Goal: Information Seeking & Learning: Get advice/opinions

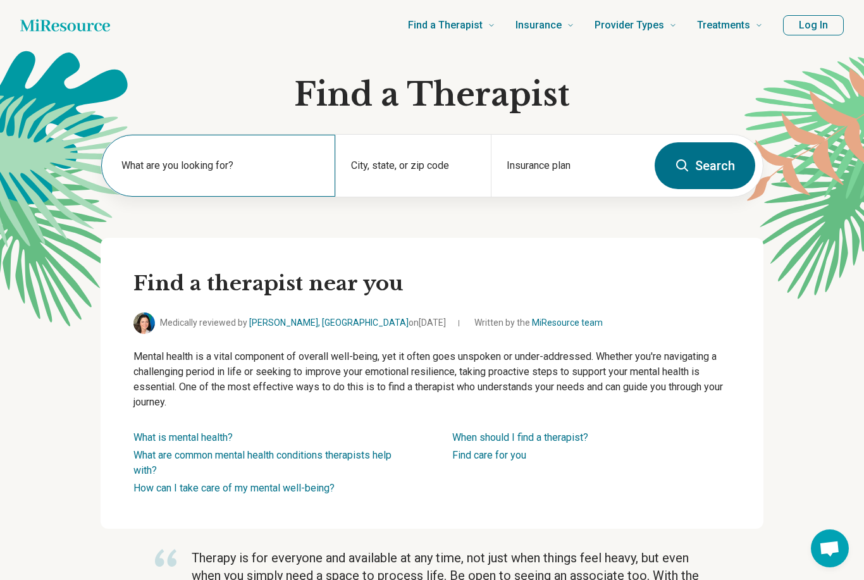
click at [235, 160] on label "What are you looking for?" at bounding box center [220, 165] width 199 height 15
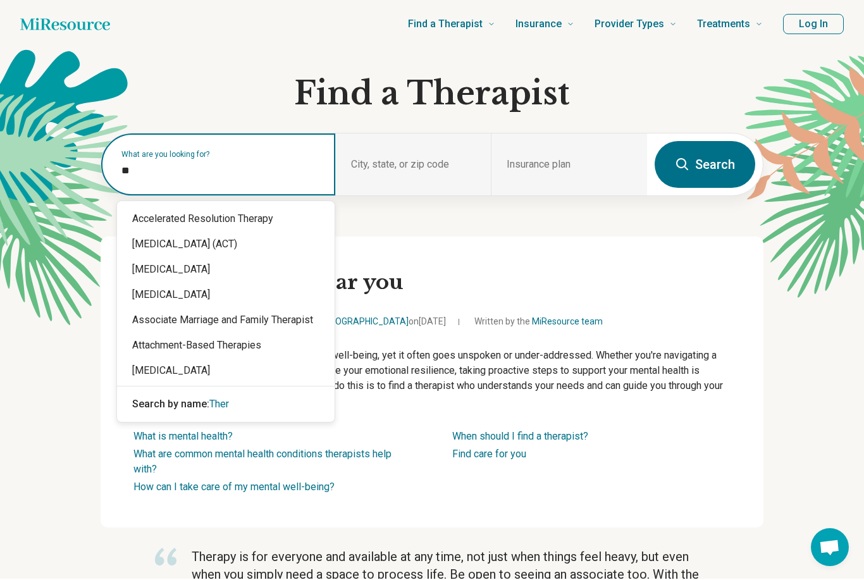
type input "*"
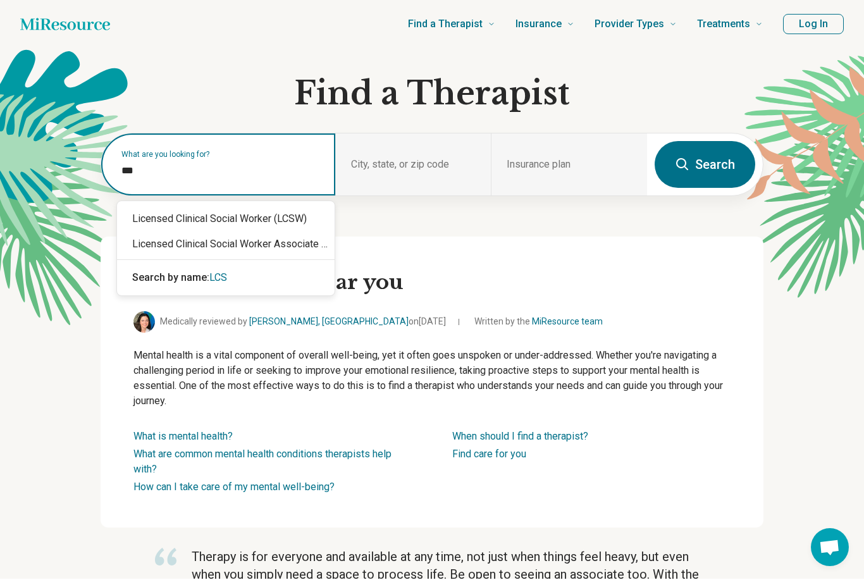
type input "****"
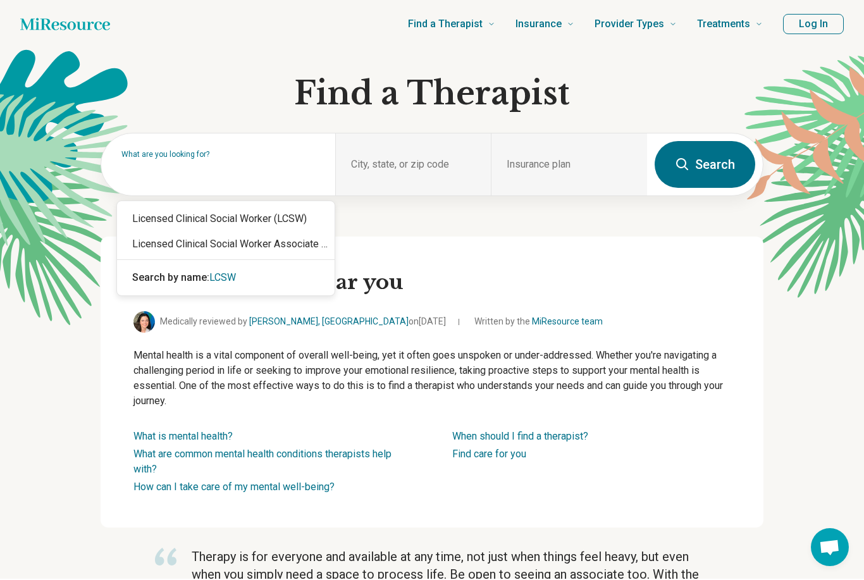
click at [274, 214] on div "What are you looking for? City, state, or zip code Insurance plan Search" at bounding box center [432, 186] width 663 height 104
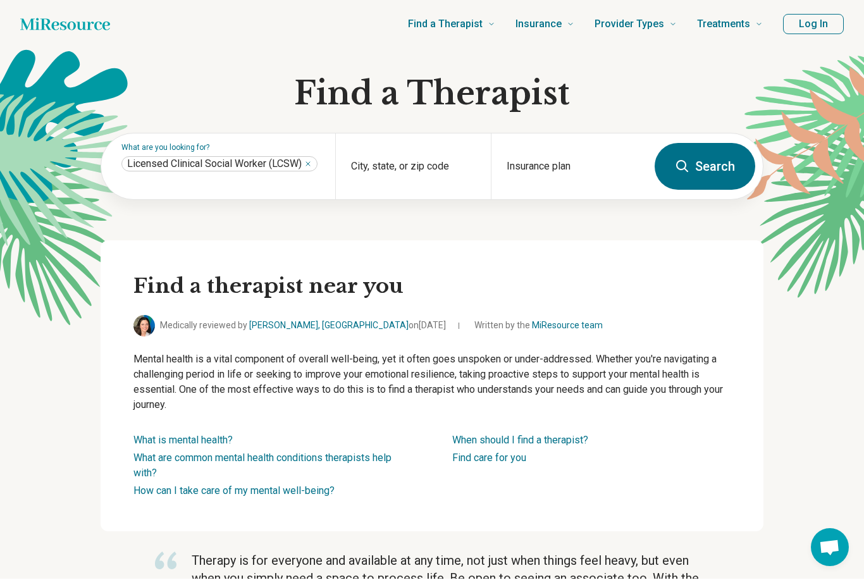
scroll to position [1, 0]
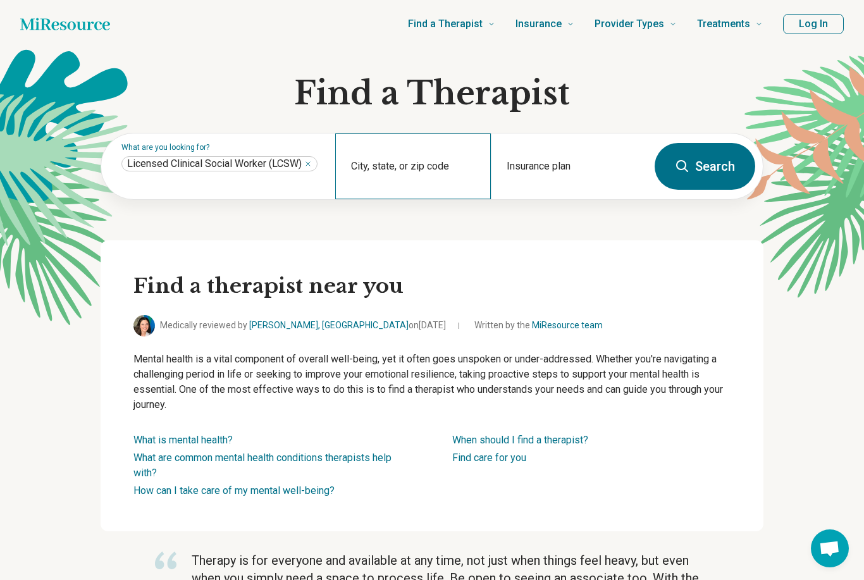
click at [404, 161] on div "City, state, or zip code" at bounding box center [413, 166] width 156 height 66
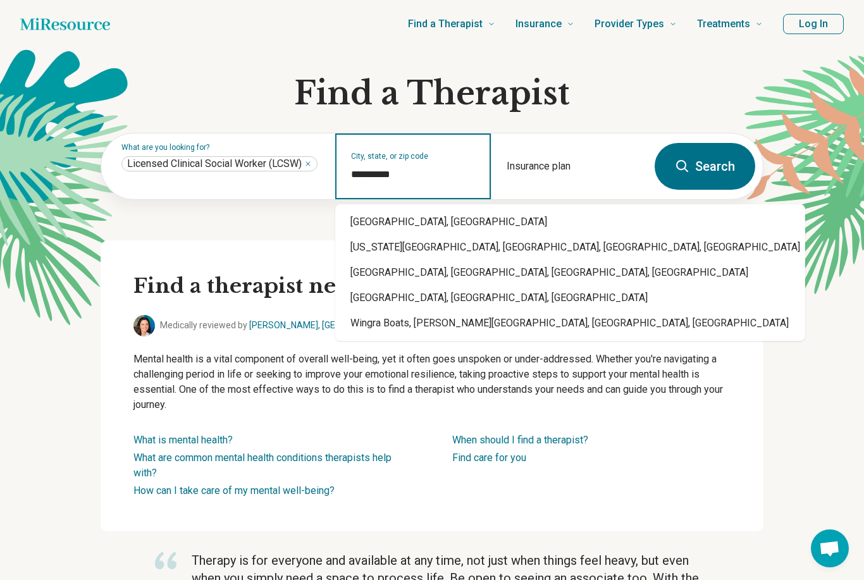
type input "**********"
click at [402, 229] on div "**********" at bounding box center [432, 187] width 663 height 108
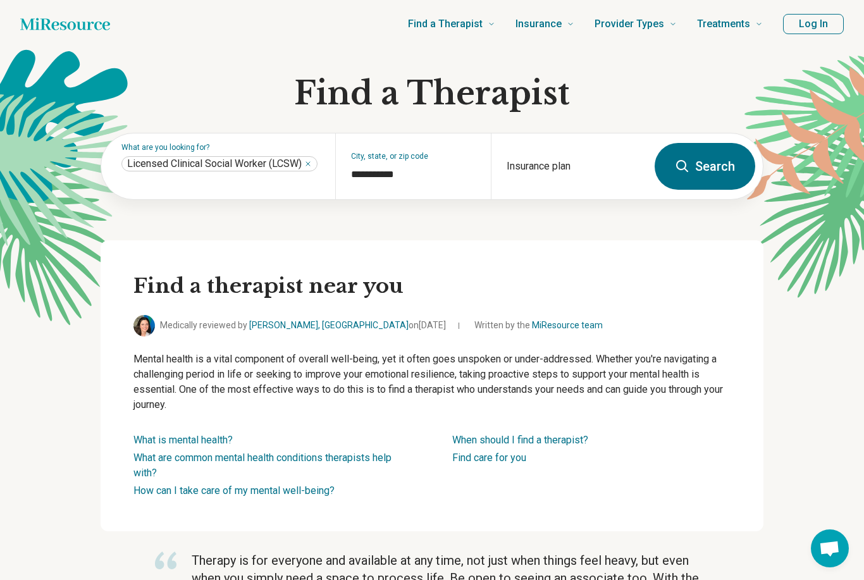
click at [710, 161] on button "Search" at bounding box center [705, 166] width 101 height 47
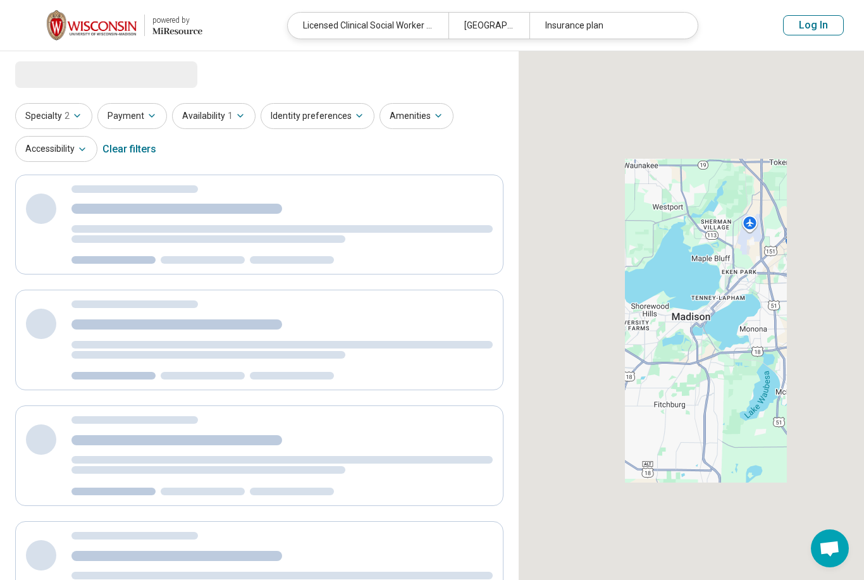
select select "***"
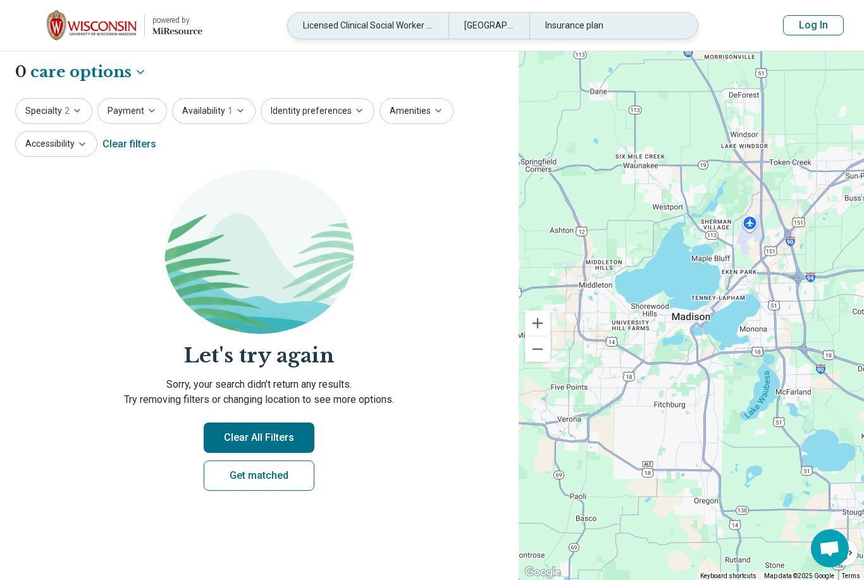
click at [613, 14] on div "Insurance plan" at bounding box center [610, 26] width 161 height 26
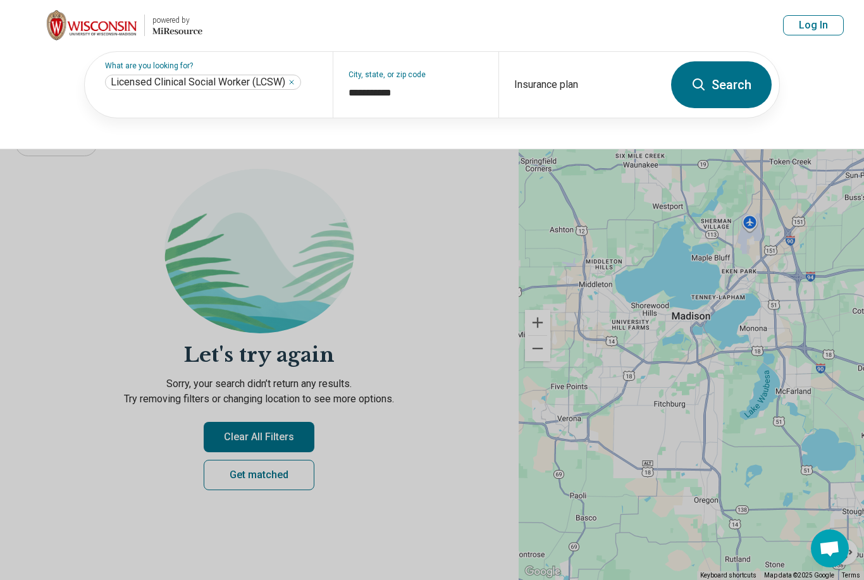
click at [729, 82] on button "Search" at bounding box center [721, 84] width 101 height 47
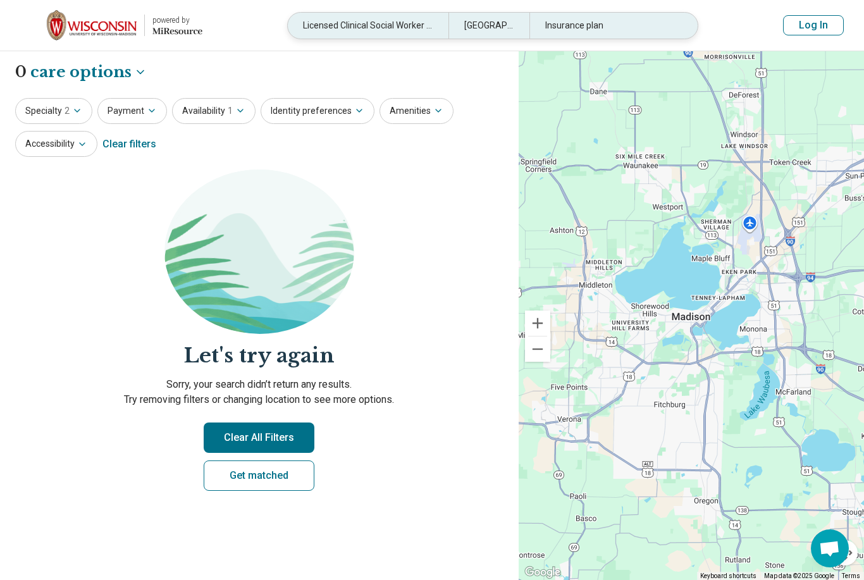
click at [605, 23] on div "Insurance plan" at bounding box center [610, 26] width 161 height 26
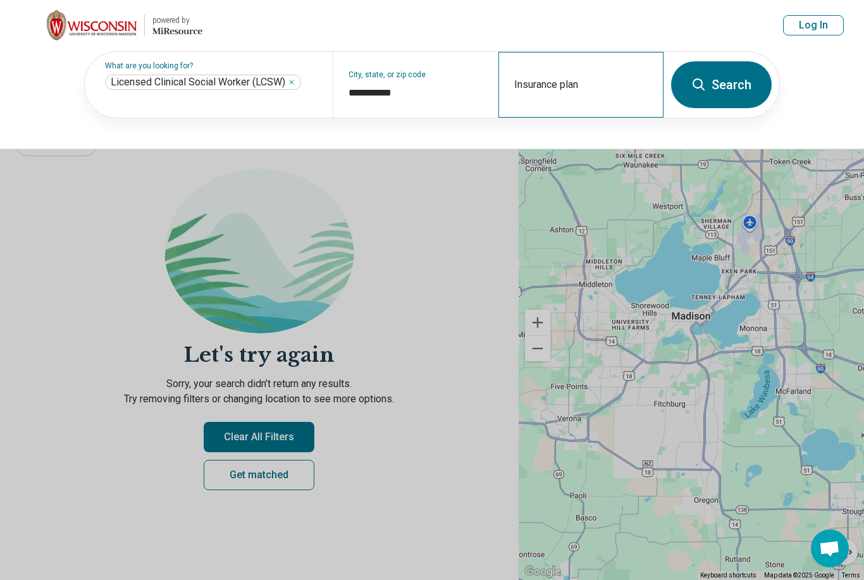
click at [572, 83] on div "Insurance plan" at bounding box center [581, 85] width 165 height 66
click at [585, 79] on div "Insurance plan" at bounding box center [581, 85] width 165 height 66
click at [542, 80] on div "Insurance plan" at bounding box center [581, 85] width 165 height 66
click at [542, 72] on div "Insurance plan" at bounding box center [581, 85] width 165 height 66
click at [585, 87] on input "Insurance plan" at bounding box center [581, 92] width 134 height 15
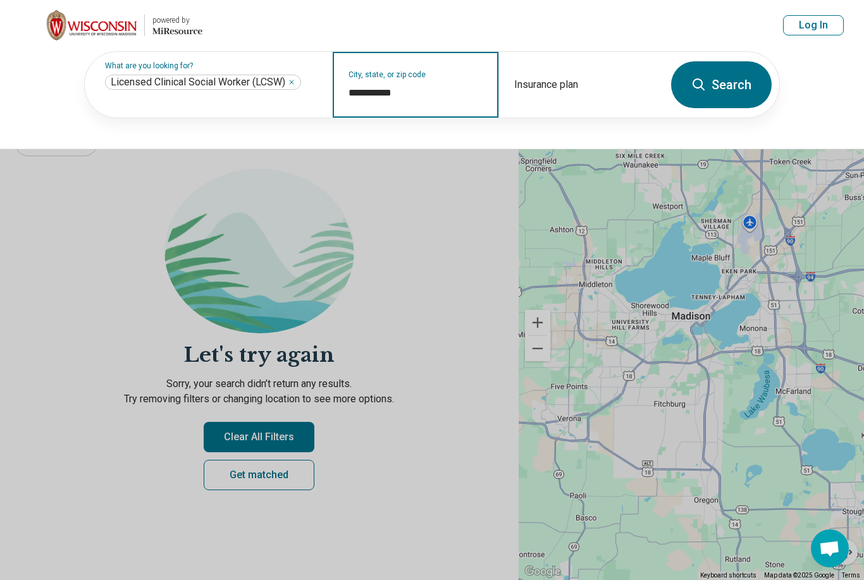
click at [445, 89] on input "**********" at bounding box center [416, 92] width 134 height 15
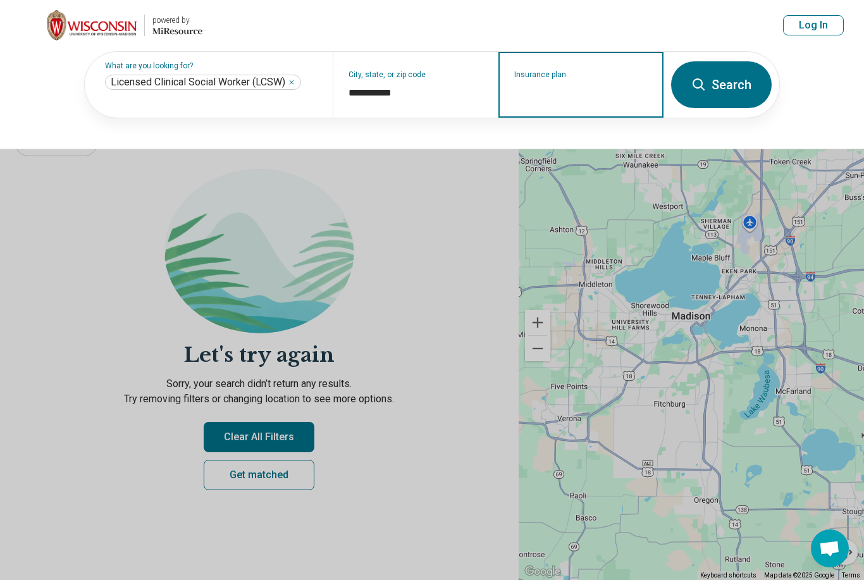
click at [544, 89] on input "Insurance plan" at bounding box center [581, 92] width 134 height 15
type input "**********"
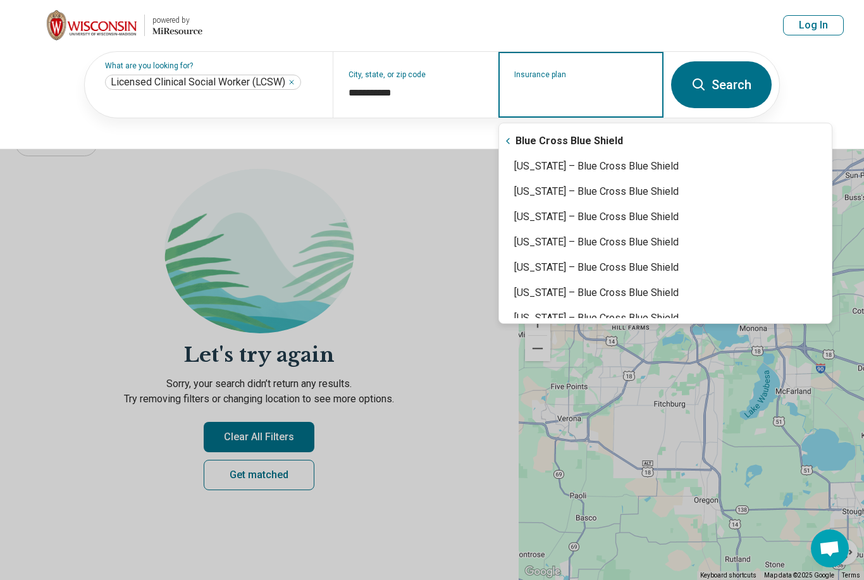
click at [580, 134] on div "Blue Cross Blue Shield" at bounding box center [665, 140] width 333 height 25
click at [712, 83] on button "Search" at bounding box center [721, 84] width 101 height 47
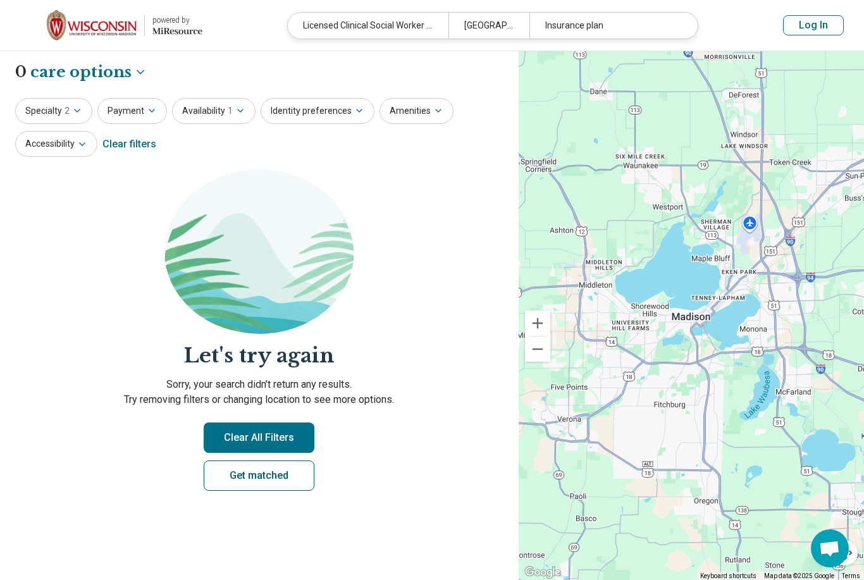
click at [279, 482] on link "Get matched" at bounding box center [259, 476] width 111 height 30
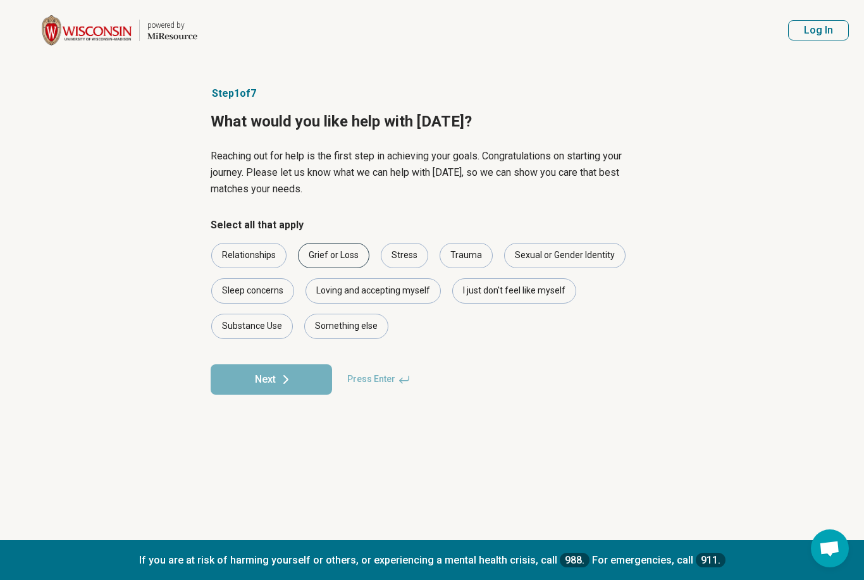
click at [352, 253] on div "Grief or Loss" at bounding box center [333, 255] width 71 height 25
click at [411, 258] on div "Stress" at bounding box center [404, 255] width 47 height 25
click at [347, 258] on div "Grief or Loss" at bounding box center [333, 255] width 71 height 25
click at [304, 378] on button "Next" at bounding box center [271, 379] width 121 height 30
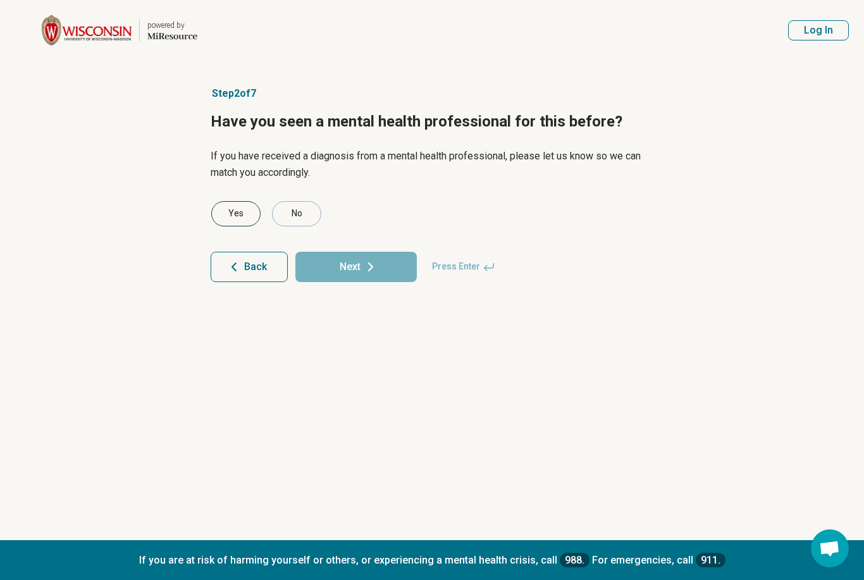
click at [230, 216] on div "Yes" at bounding box center [235, 213] width 49 height 25
click at [365, 264] on icon at bounding box center [370, 266] width 15 height 15
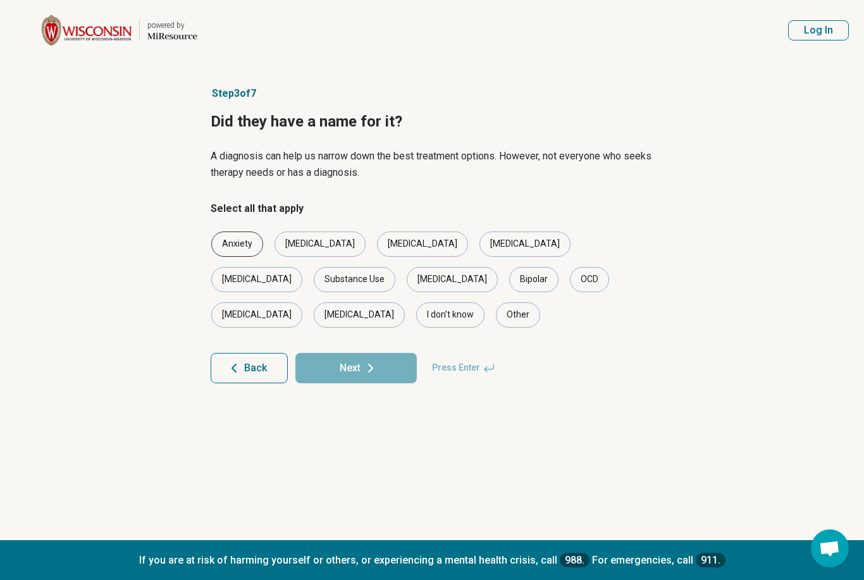
click at [240, 247] on div "Anxiety" at bounding box center [237, 244] width 52 height 25
click at [368, 361] on icon at bounding box center [370, 368] width 15 height 15
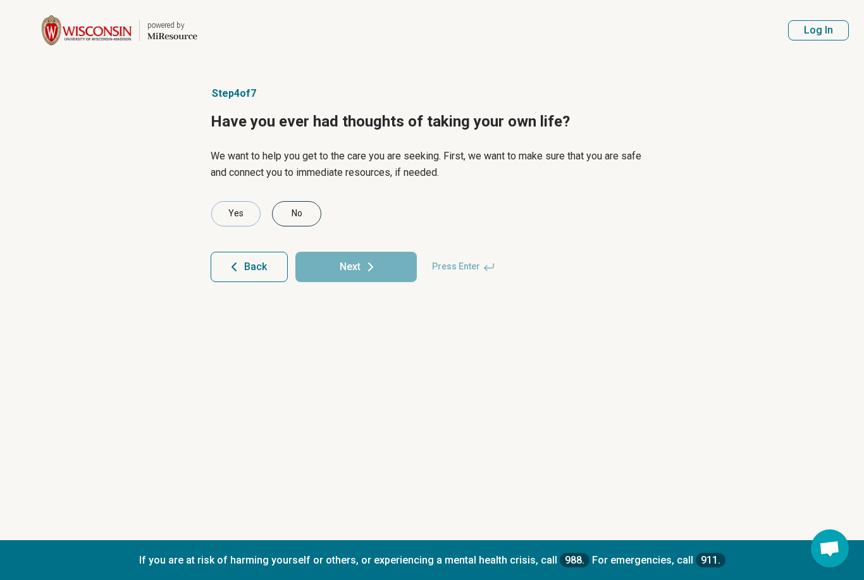
click at [295, 216] on div "No" at bounding box center [296, 213] width 49 height 25
click at [379, 270] on button "Next" at bounding box center [355, 267] width 121 height 30
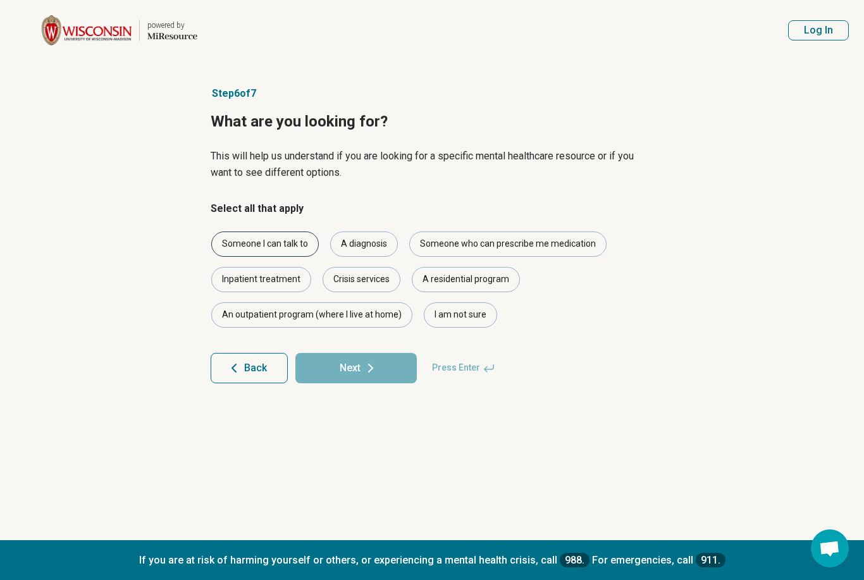
click at [287, 238] on div "Someone I can talk to" at bounding box center [265, 244] width 108 height 25
click at [374, 376] on button "Next" at bounding box center [355, 368] width 121 height 30
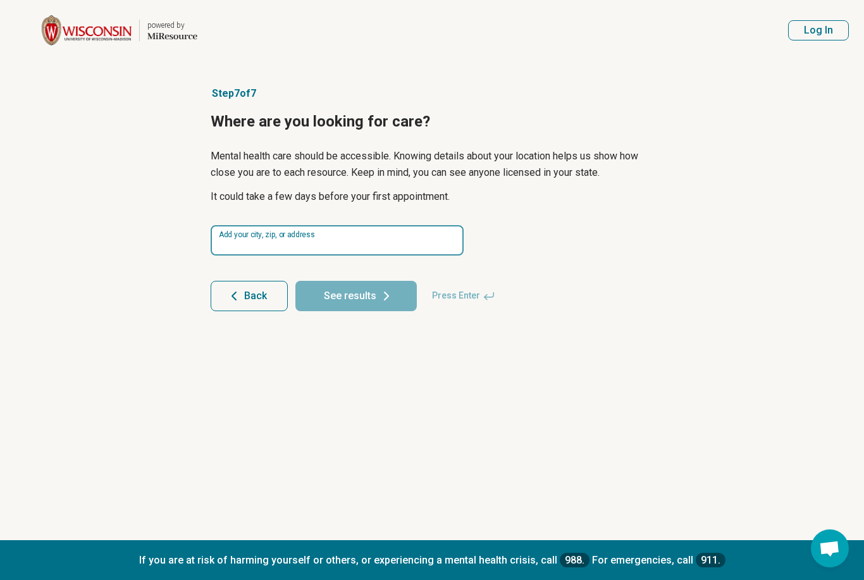
click at [363, 239] on input at bounding box center [337, 240] width 253 height 30
type input "*"
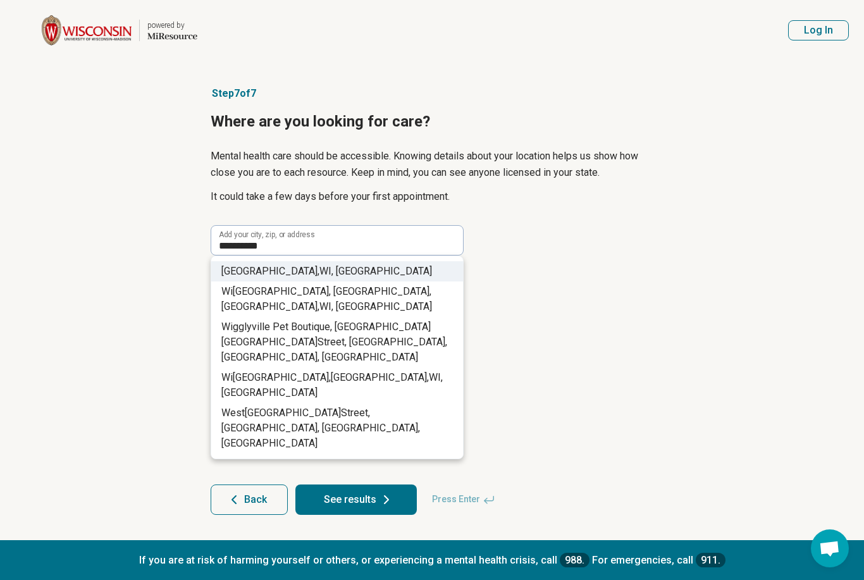
click at [329, 263] on li "Madison , WI , USA" at bounding box center [337, 271] width 252 height 20
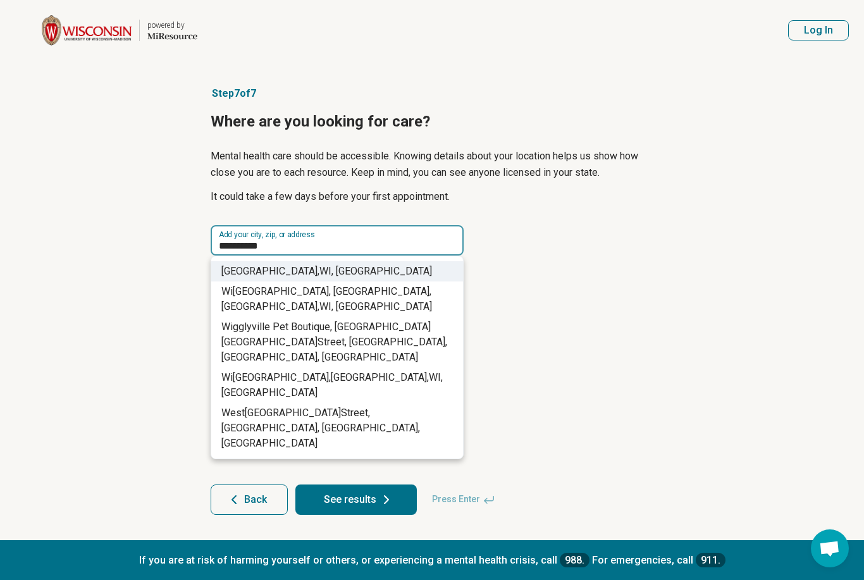
type input "**********"
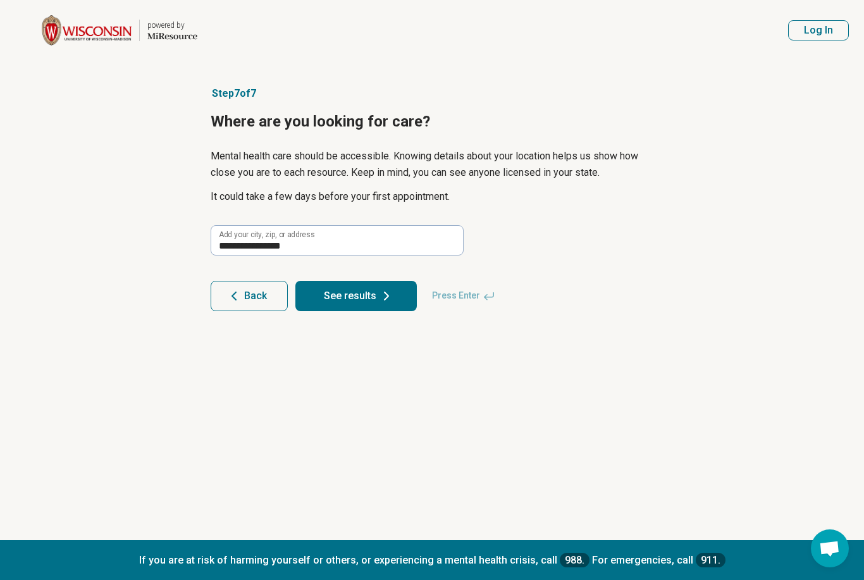
click at [373, 300] on button "See results" at bounding box center [355, 296] width 121 height 30
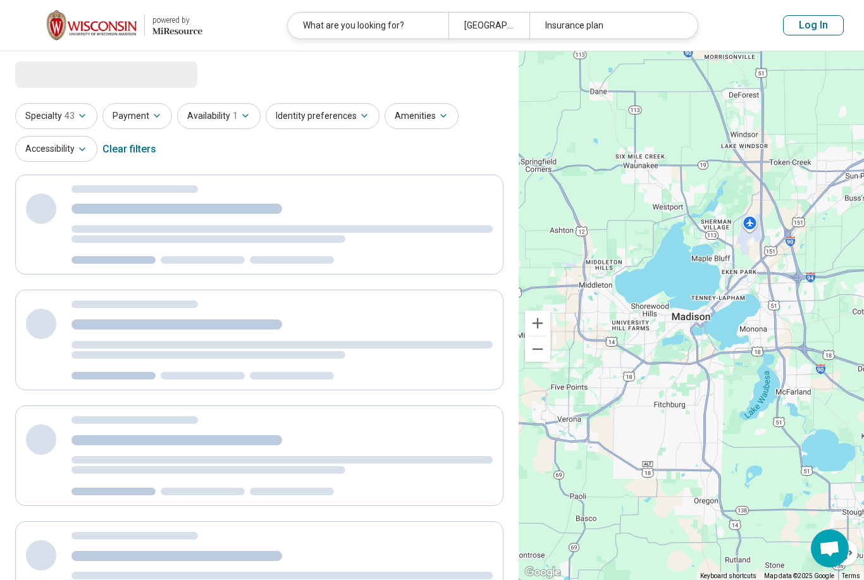
select select "***"
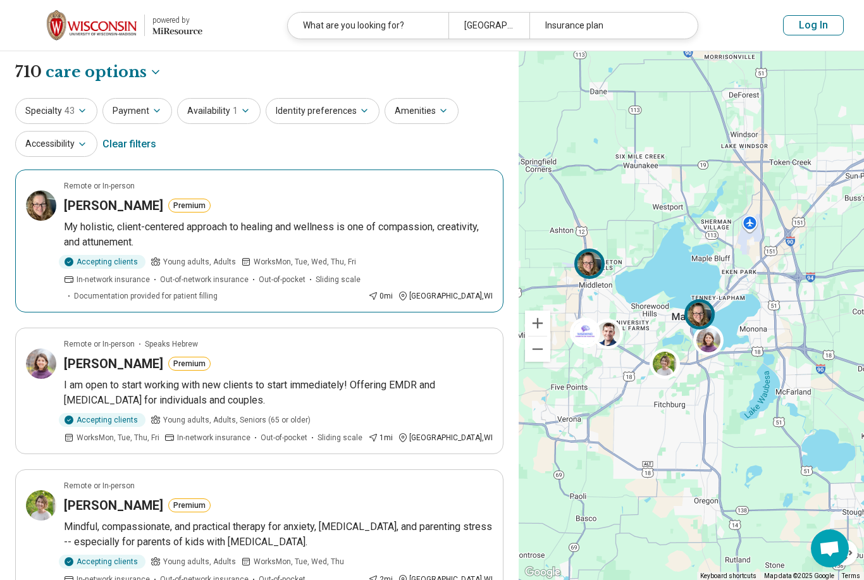
click at [94, 225] on p "My holistic, client-centered approach to healing and wellness is one of compass…" at bounding box center [278, 235] width 429 height 30
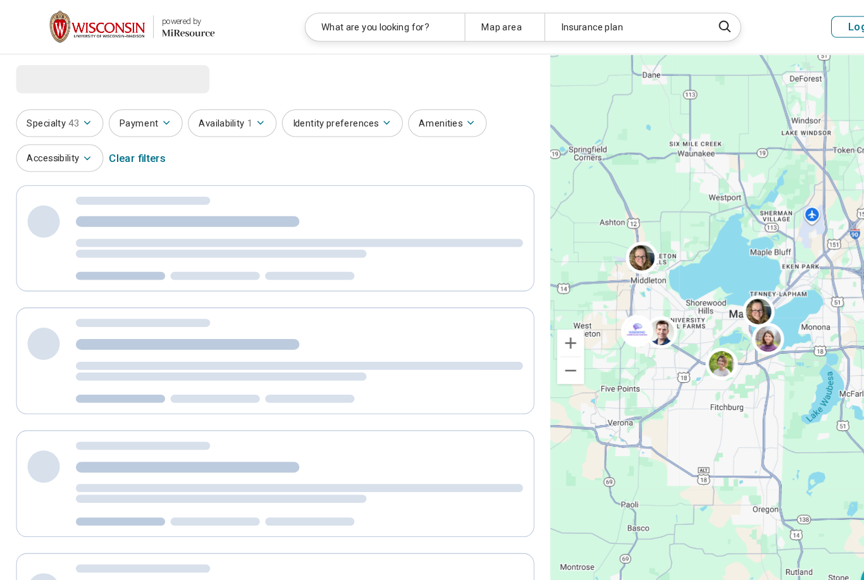
click at [431, 385] on div at bounding box center [259, 340] width 488 height 101
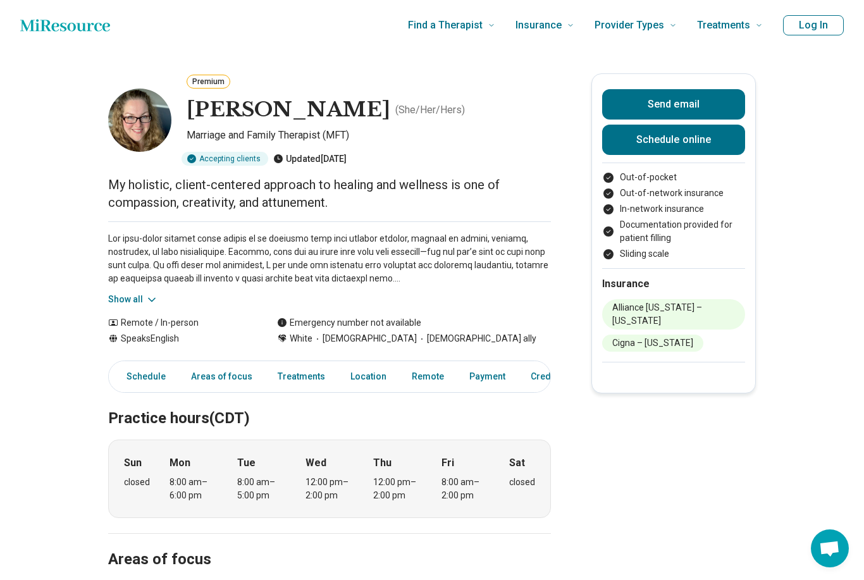
scroll to position [13, 0]
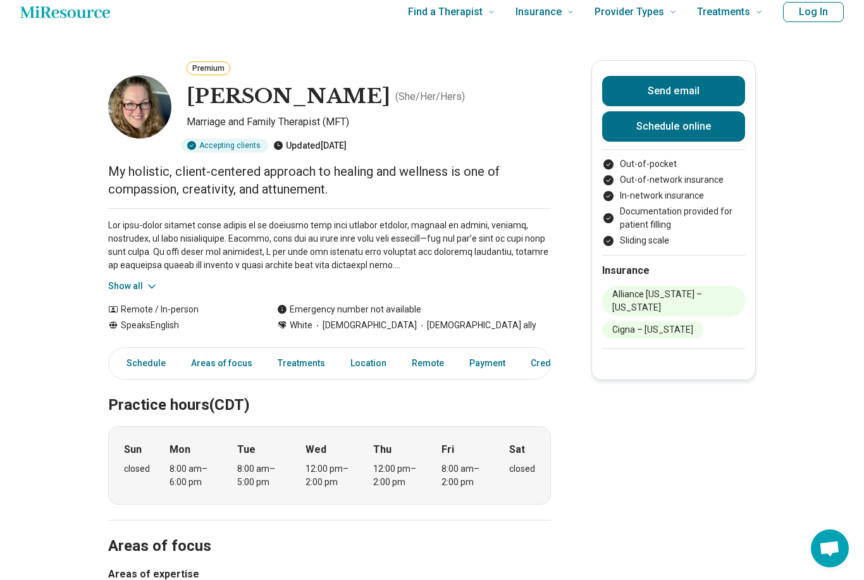
click at [127, 287] on button "Show all" at bounding box center [133, 286] width 50 height 13
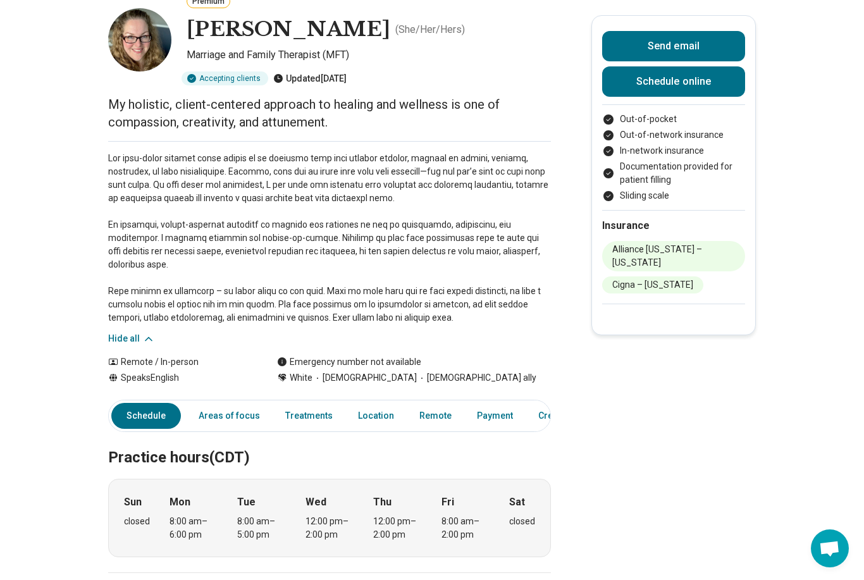
scroll to position [0, 0]
